Goal: Task Accomplishment & Management: Complete application form

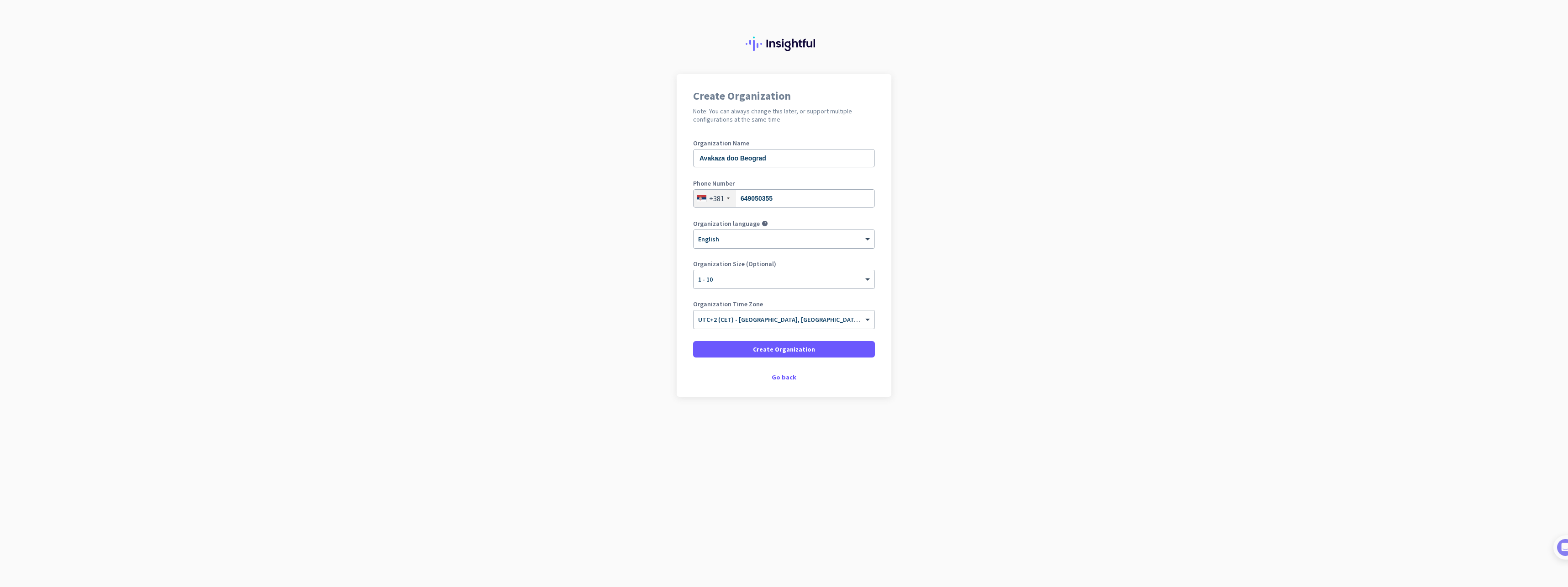
click at [812, 323] on span "UTC+2 (CET) - [GEOGRAPHIC_DATA], [GEOGRAPHIC_DATA], [GEOGRAPHIC_DATA], [GEOGRAP…" at bounding box center [841, 319] width 286 height 8
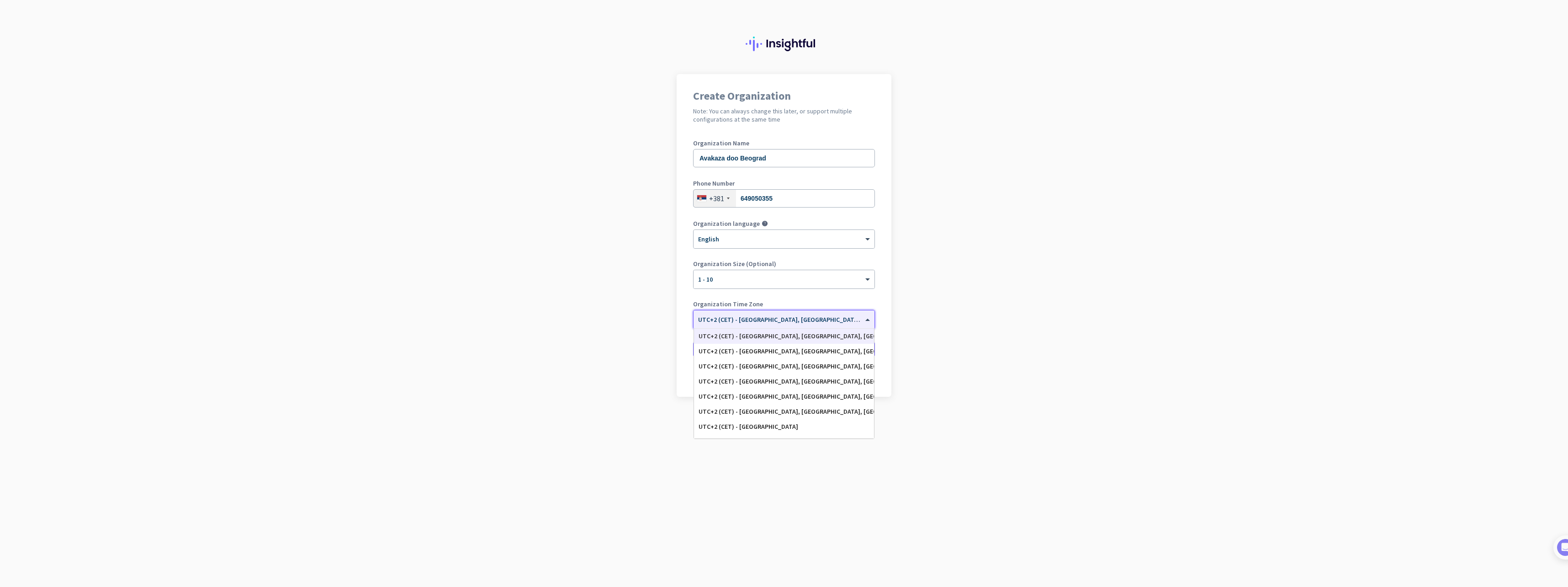
click at [496, 425] on app-onboarding-organization "Create Organization Note: You can always change this later, or support multiple…" at bounding box center [784, 258] width 1568 height 368
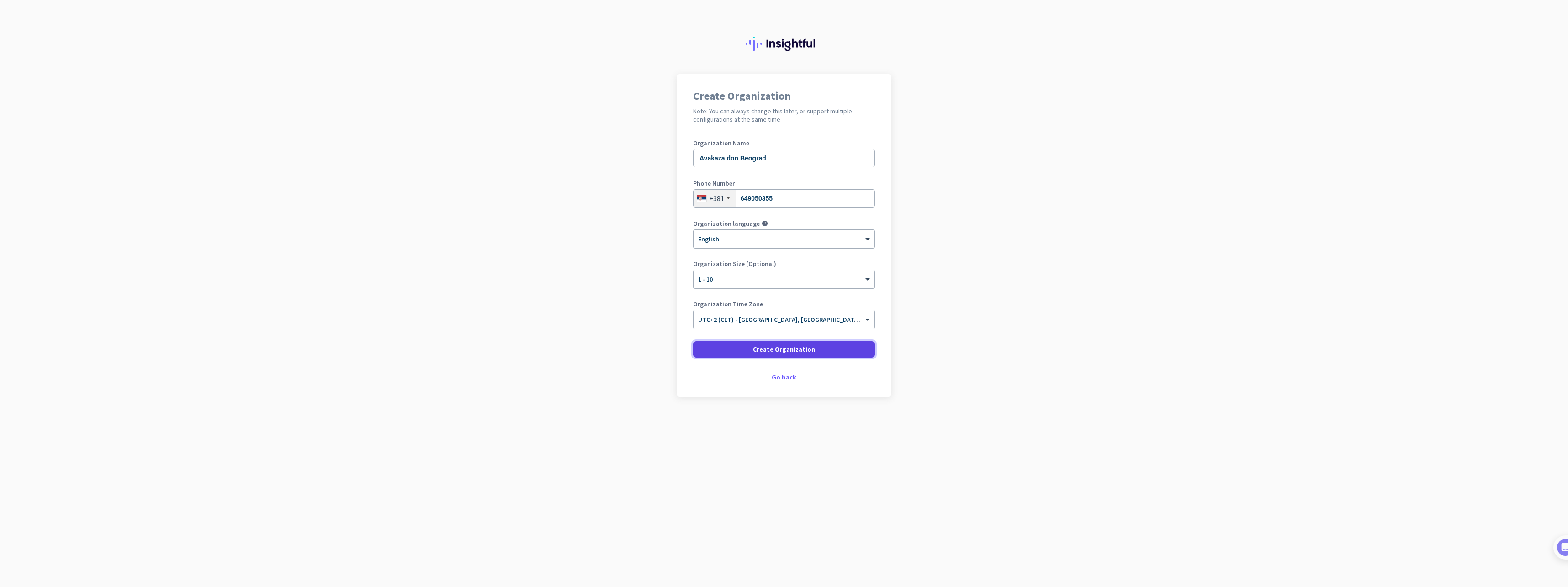
click at [763, 350] on span "Create Organization" at bounding box center [784, 349] width 62 height 9
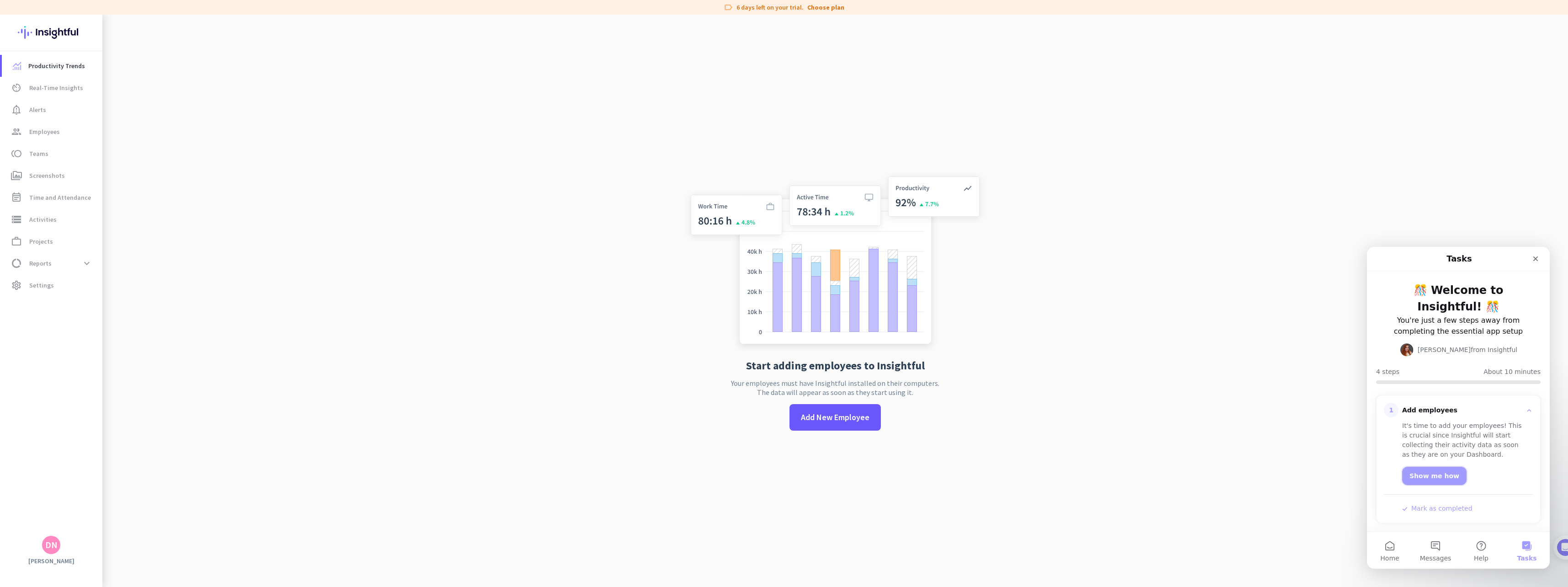
click at [1444, 476] on link "Show me how" at bounding box center [1435, 476] width 65 height 18
